Goal: Task Accomplishment & Management: Manage account settings

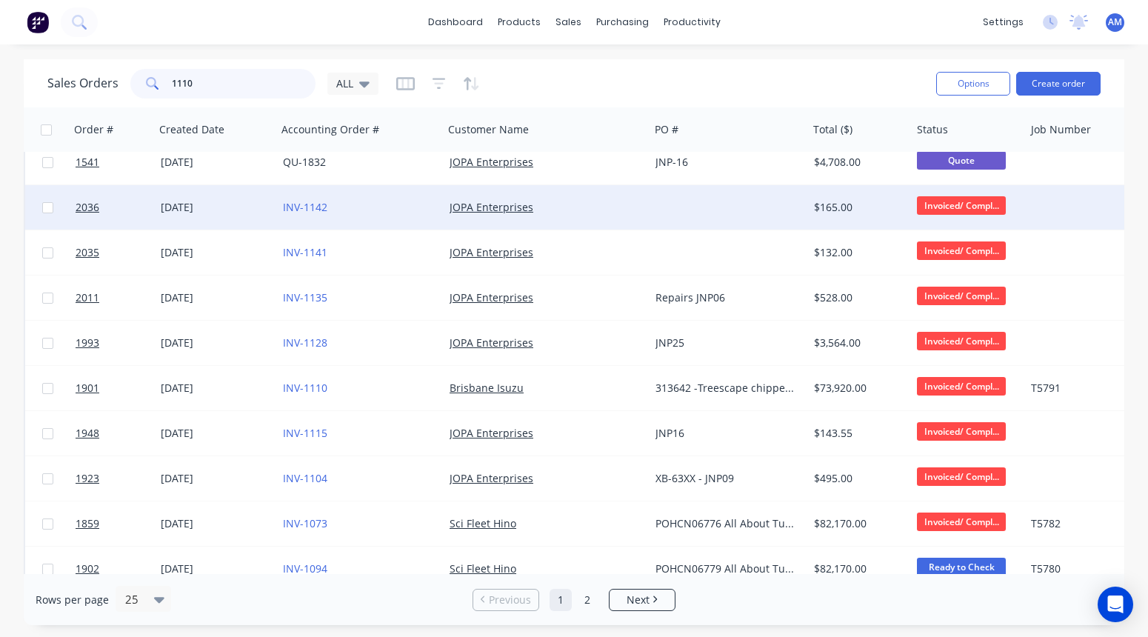
scroll to position [61, 0]
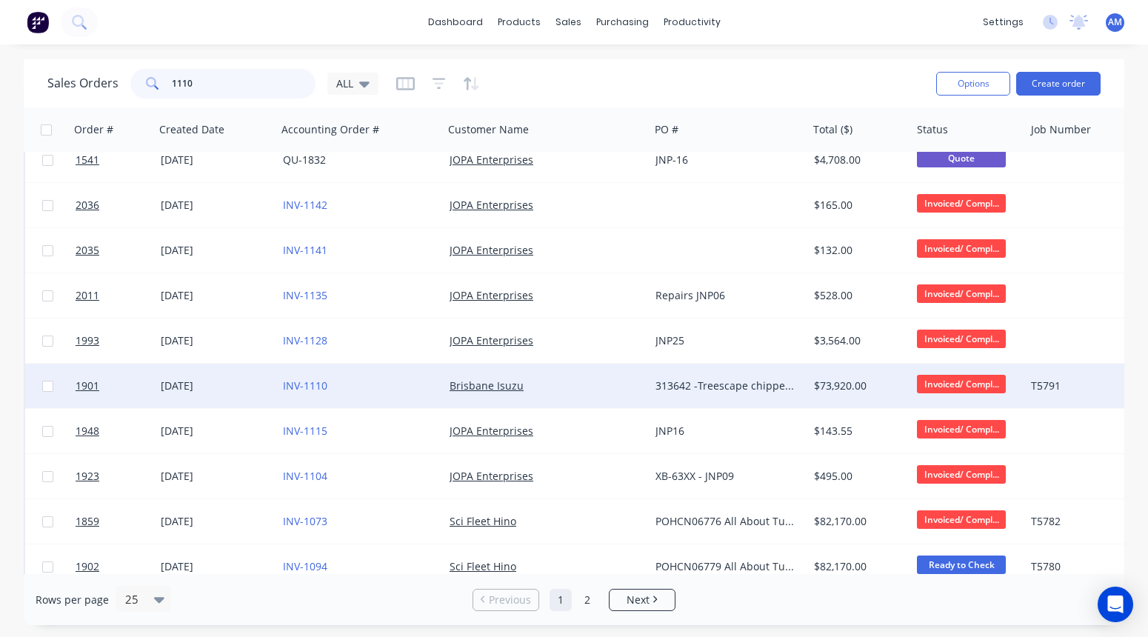
type input "1110"
click at [188, 386] on div "[DATE]" at bounding box center [216, 385] width 110 height 15
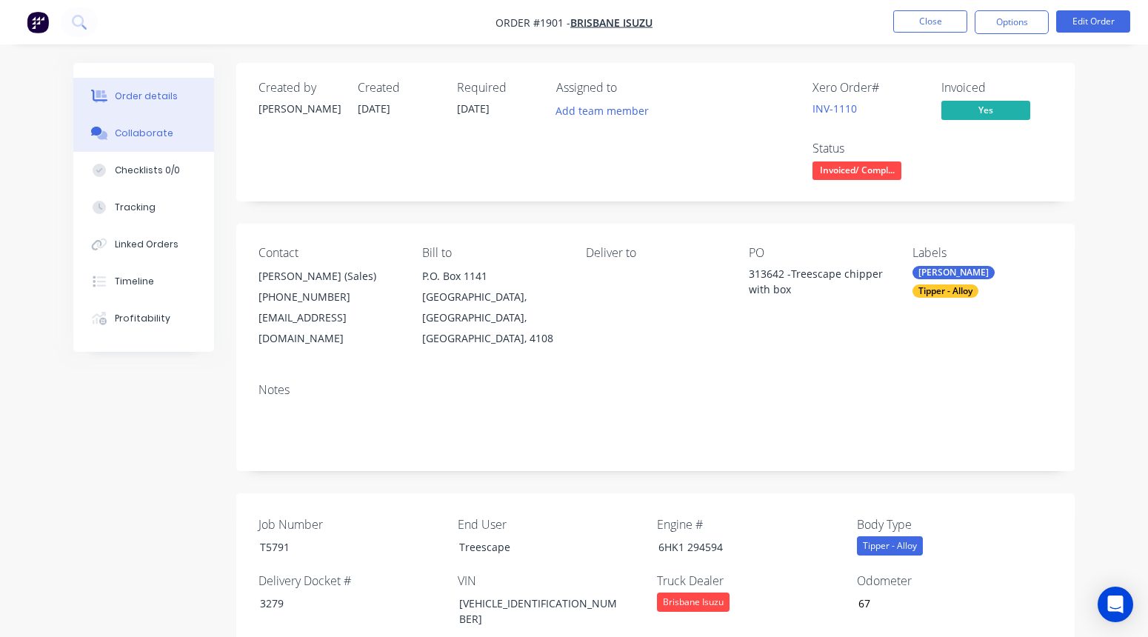
click at [140, 130] on div "Collaborate" at bounding box center [144, 133] width 58 height 13
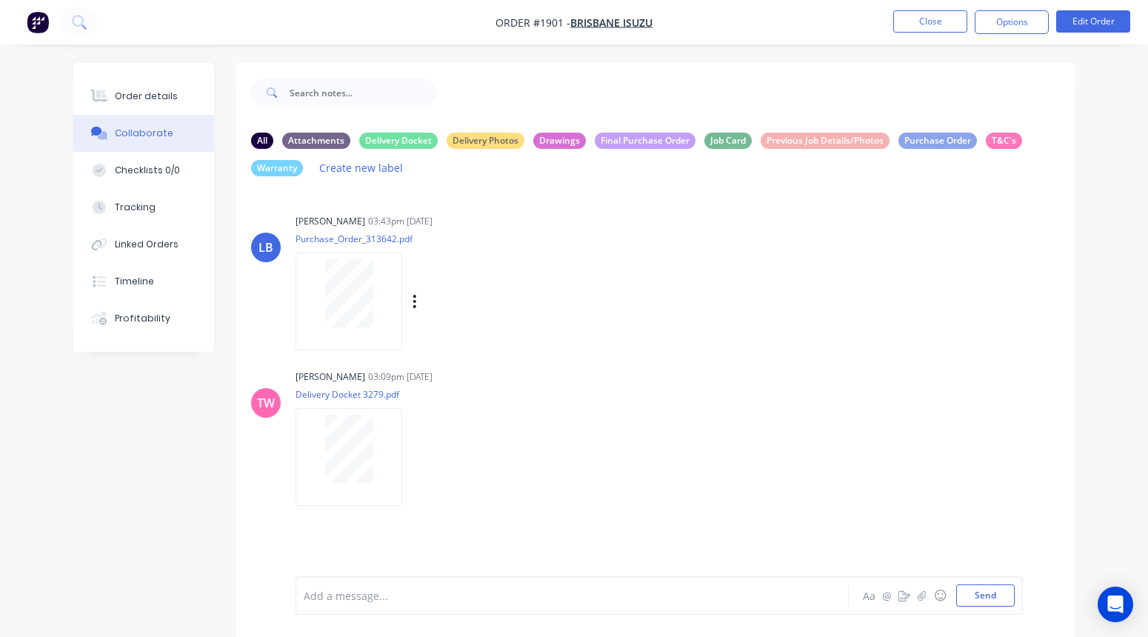
click at [418, 312] on div "Labels Download Delete" at bounding box center [491, 301] width 167 height 21
click at [414, 310] on icon "button" at bounding box center [414, 301] width 4 height 17
click at [454, 349] on button "Download" at bounding box center [512, 340] width 167 height 33
click at [416, 466] on icon "button" at bounding box center [414, 457] width 4 height 17
click at [447, 506] on button "Download" at bounding box center [512, 496] width 167 height 33
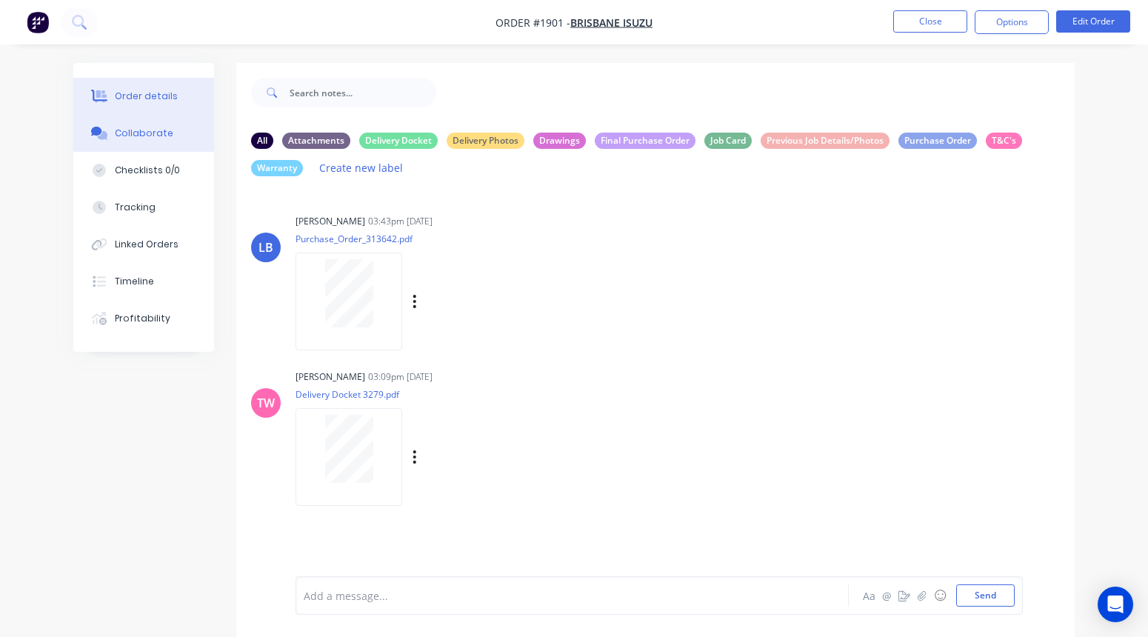
click at [154, 94] on div "Order details" at bounding box center [146, 96] width 63 height 13
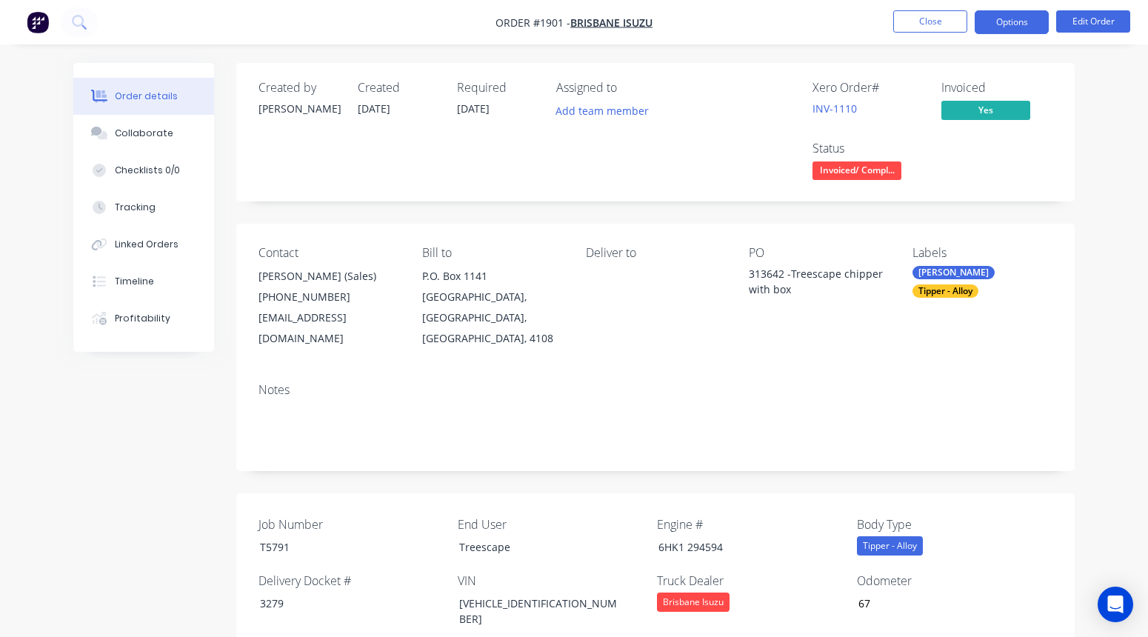
click at [1025, 25] on button "Options" at bounding box center [1011, 22] width 74 height 24
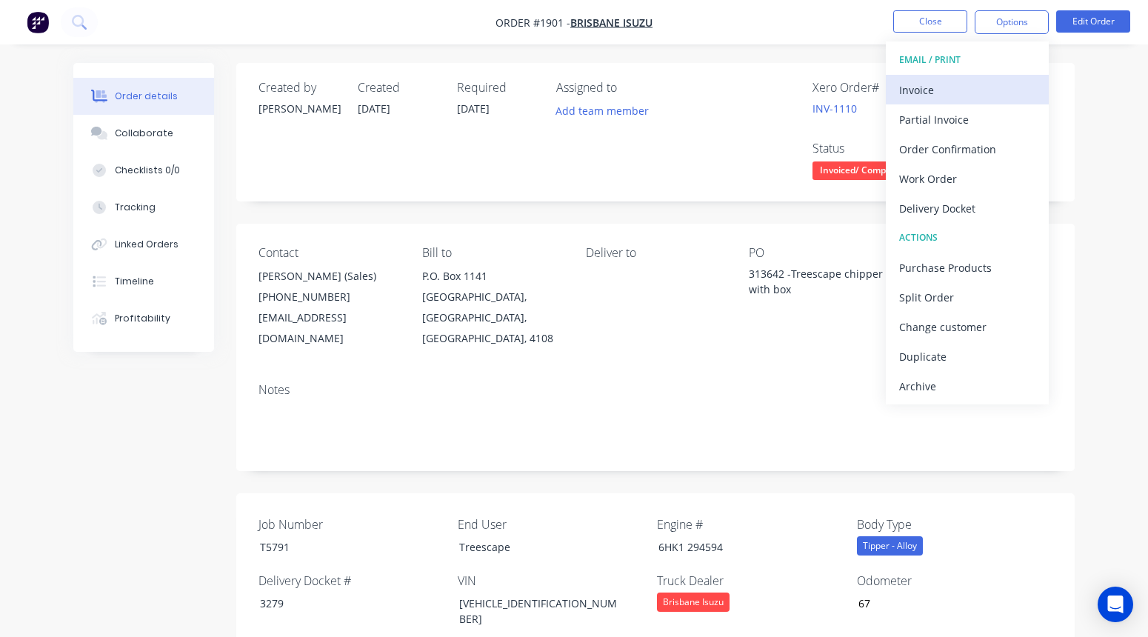
click at [927, 87] on div "Invoice" at bounding box center [967, 89] width 136 height 21
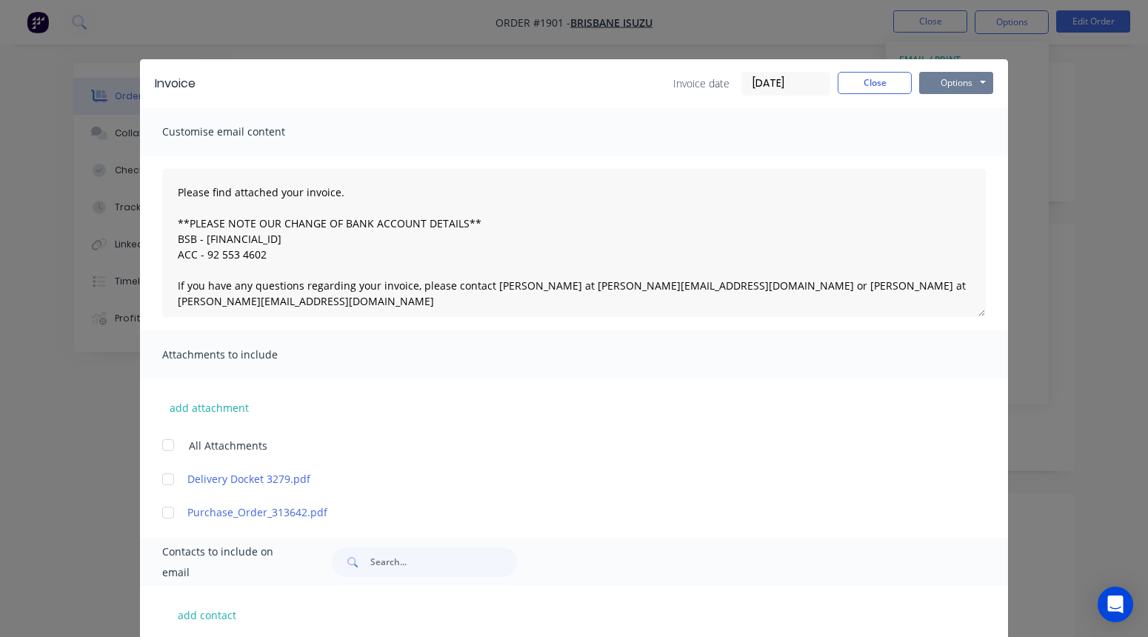
click at [948, 85] on button "Options" at bounding box center [956, 83] width 74 height 22
click at [956, 110] on button "Preview" at bounding box center [966, 109] width 95 height 24
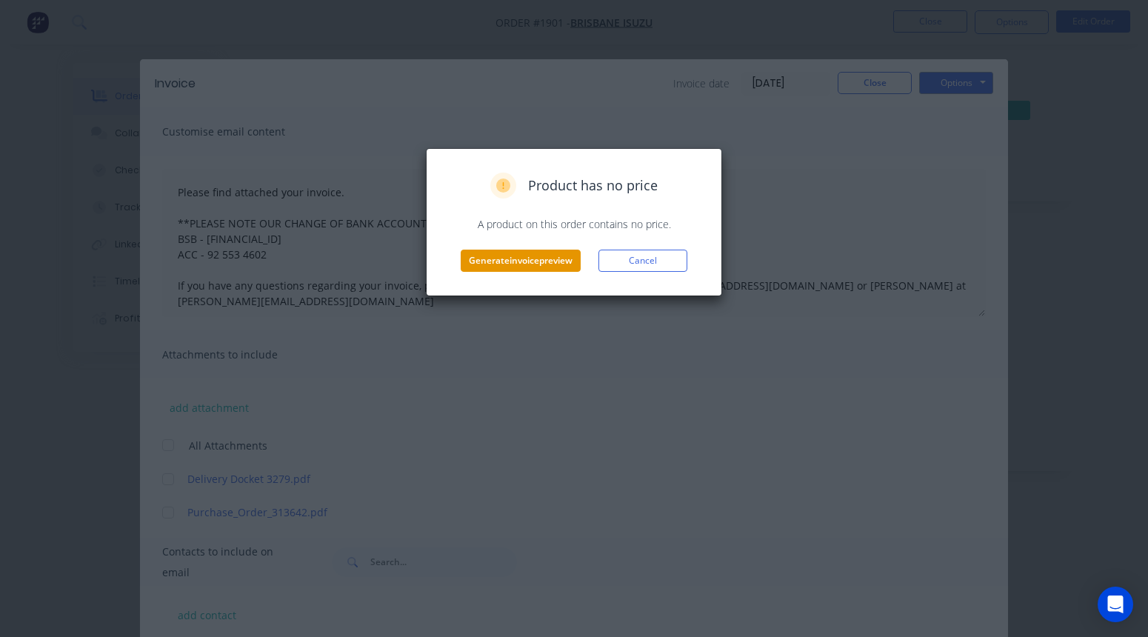
click at [532, 264] on button "Generate invoice preview" at bounding box center [520, 260] width 120 height 22
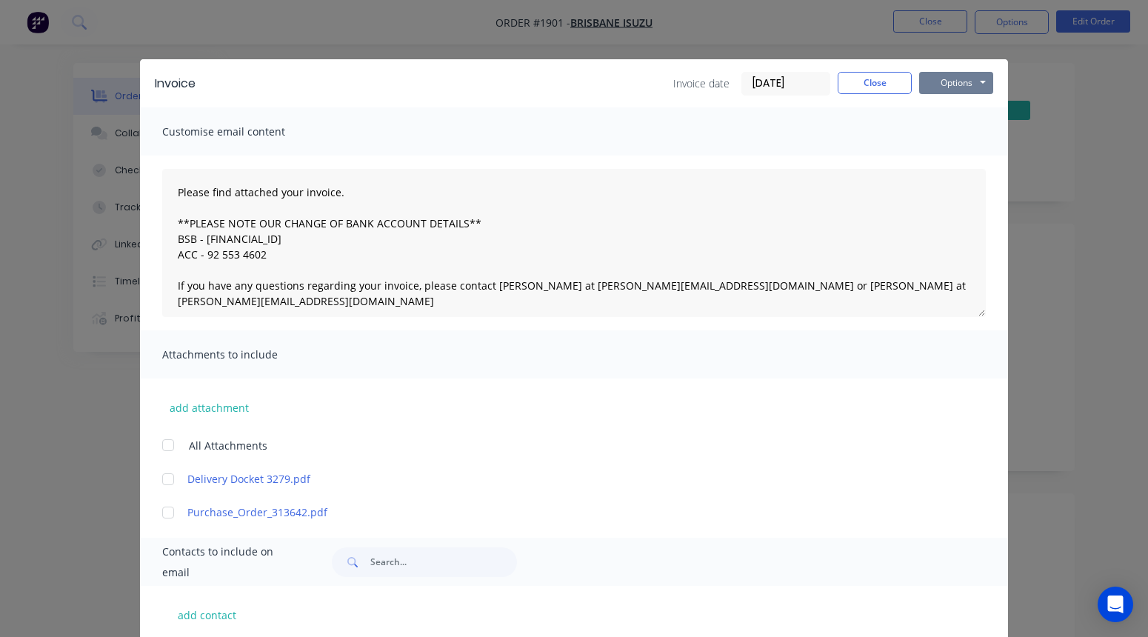
click at [970, 84] on button "Options" at bounding box center [956, 83] width 74 height 22
click at [951, 158] on button "Email" at bounding box center [966, 158] width 95 height 24
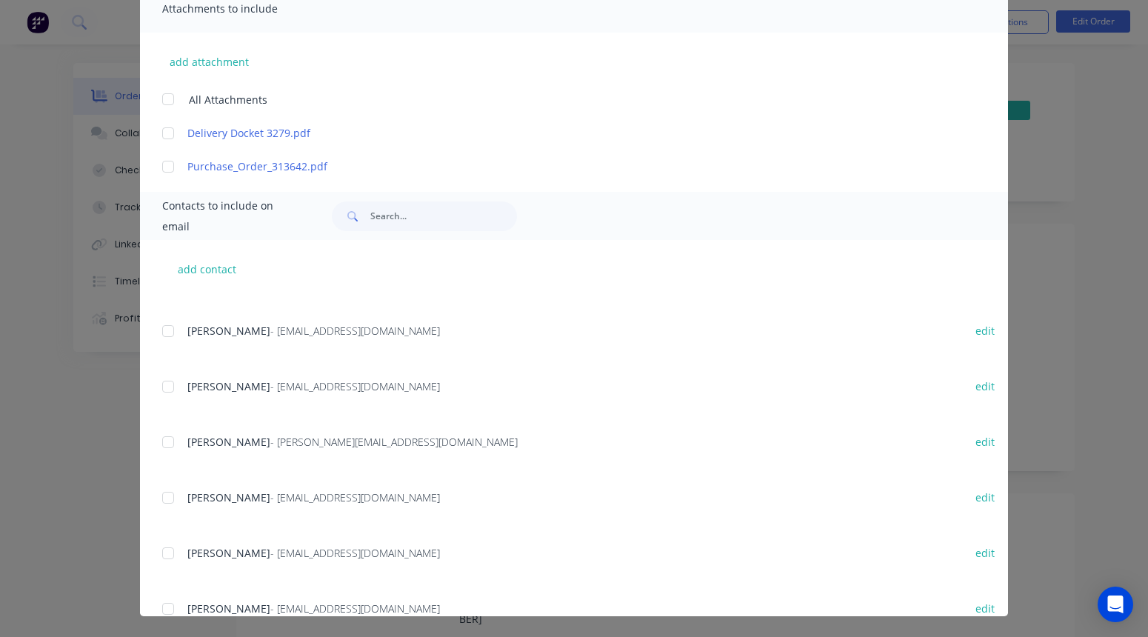
scroll to position [589, 0]
click at [170, 496] on div at bounding box center [168, 496] width 30 height 30
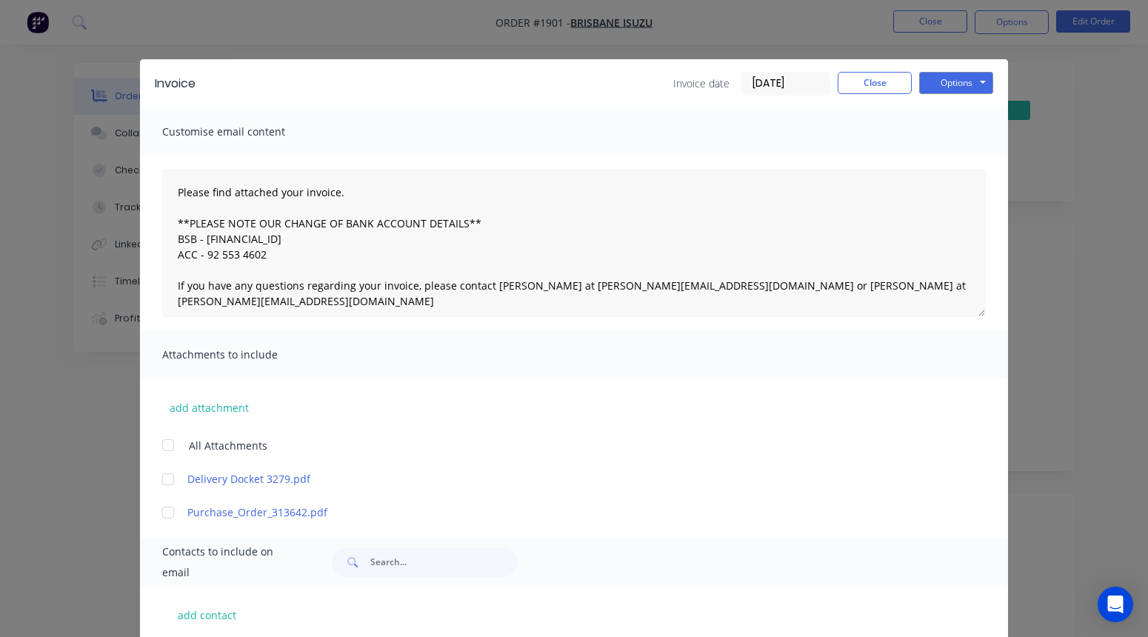
scroll to position [0, 0]
click at [956, 90] on button "Options" at bounding box center [956, 83] width 74 height 22
click at [957, 158] on button "Email" at bounding box center [966, 158] width 95 height 24
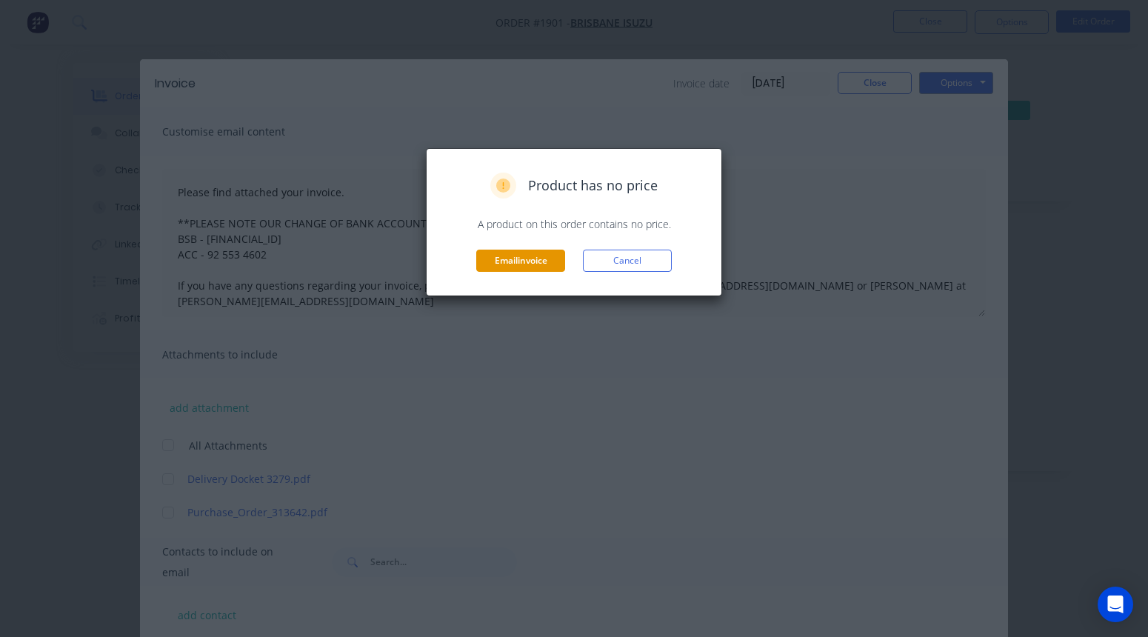
click at [530, 258] on button "Email invoice" at bounding box center [520, 260] width 89 height 22
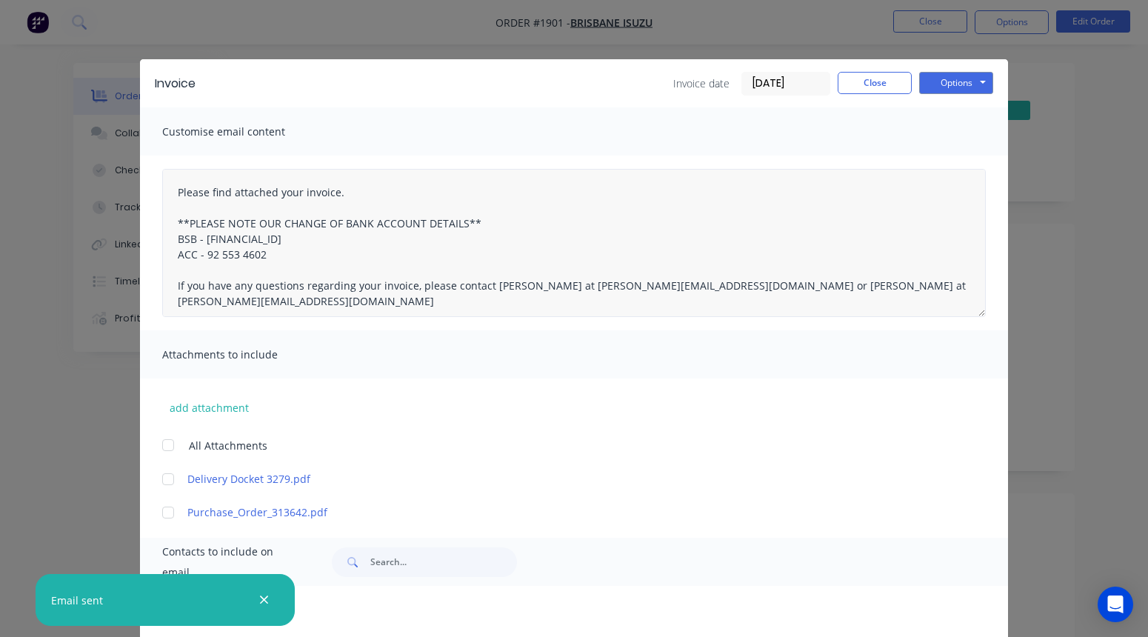
scroll to position [589, 0]
click at [885, 81] on button "Close" at bounding box center [874, 83] width 74 height 22
